Goal: Check status: Check status

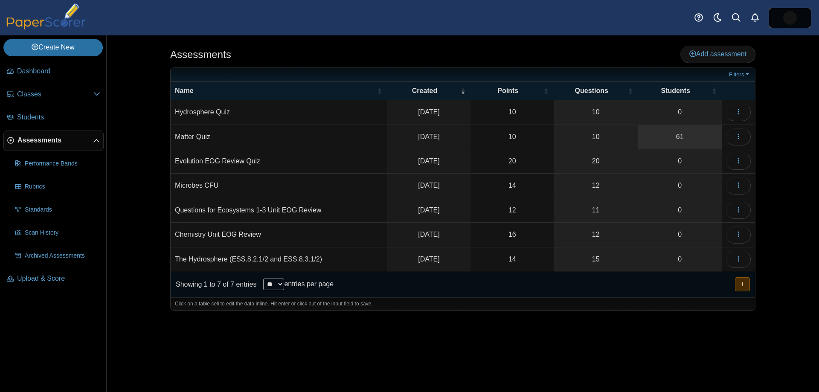
click at [665, 133] on link "61" at bounding box center [680, 137] width 84 height 24
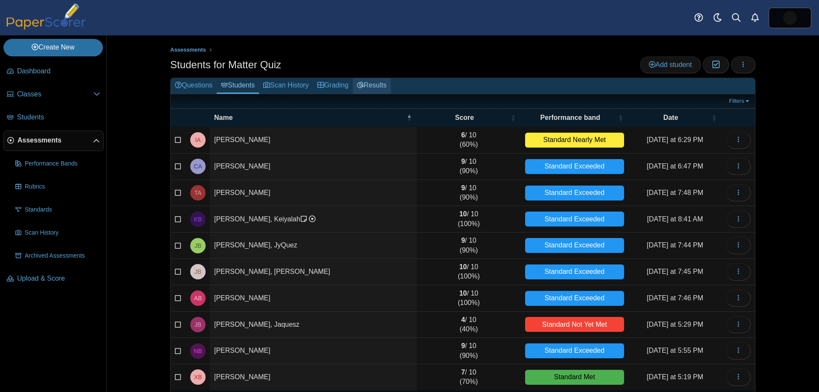
click at [366, 85] on link "Results" at bounding box center [372, 86] width 38 height 16
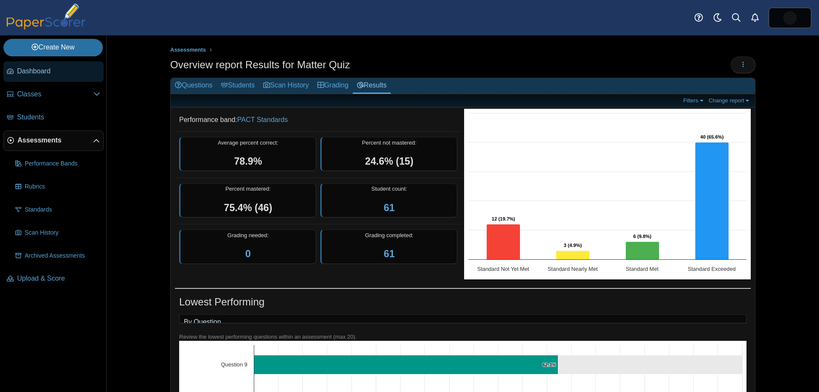
click at [44, 71] on span "Dashboard" at bounding box center [58, 71] width 83 height 9
